Goal: Task Accomplishment & Management: Manage account settings

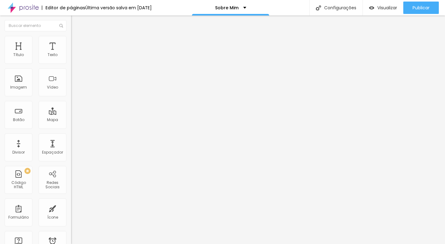
click at [71, 42] on li "Avançado" at bounding box center [106, 45] width 71 height 6
click at [71, 40] on li "Estilo" at bounding box center [106, 39] width 71 height 6
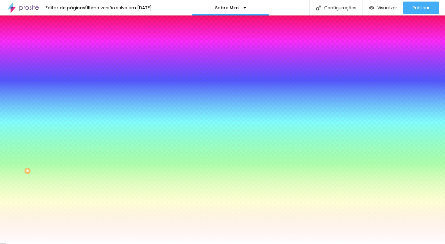
click at [75, 57] on font "Trocar imagem" at bounding box center [90, 54] width 30 height 5
